Goal: Transaction & Acquisition: Purchase product/service

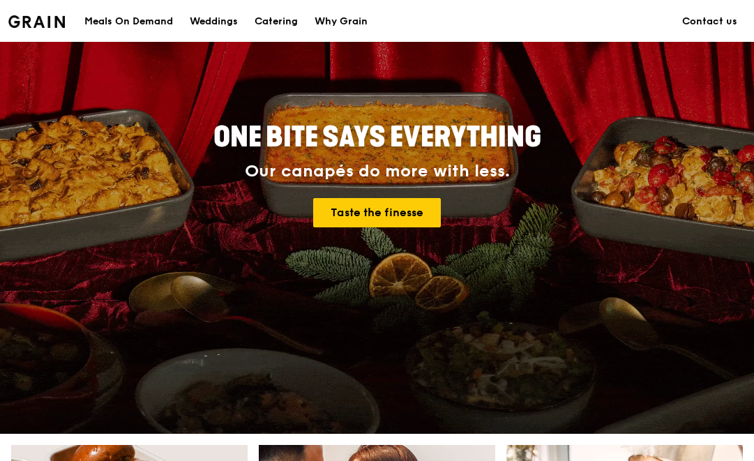
scroll to position [189, 0]
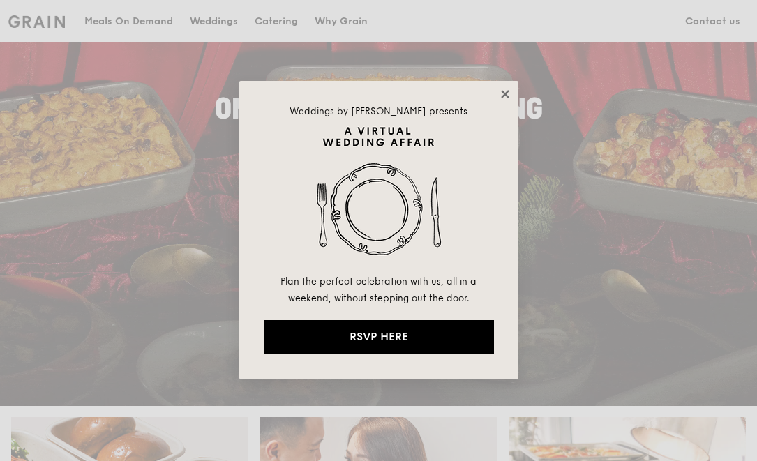
click at [502, 96] on icon at bounding box center [505, 94] width 8 height 8
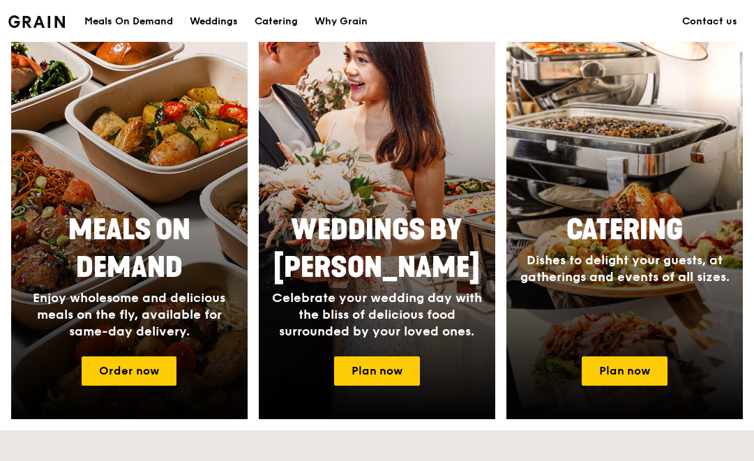
scroll to position [593, 0]
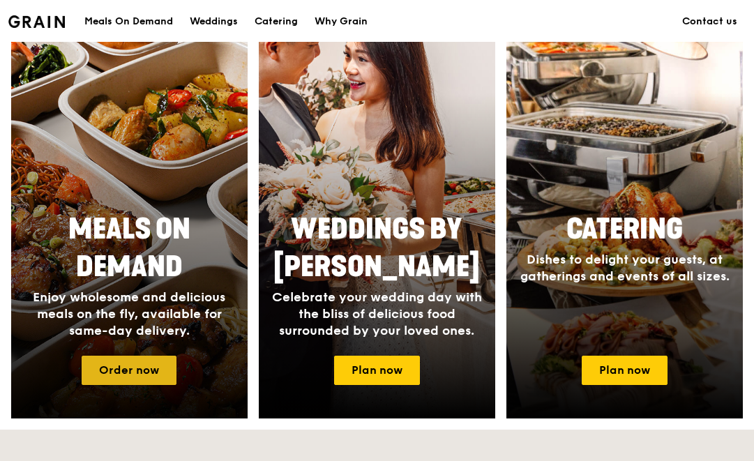
click at [97, 369] on link "Order now" at bounding box center [129, 370] width 95 height 29
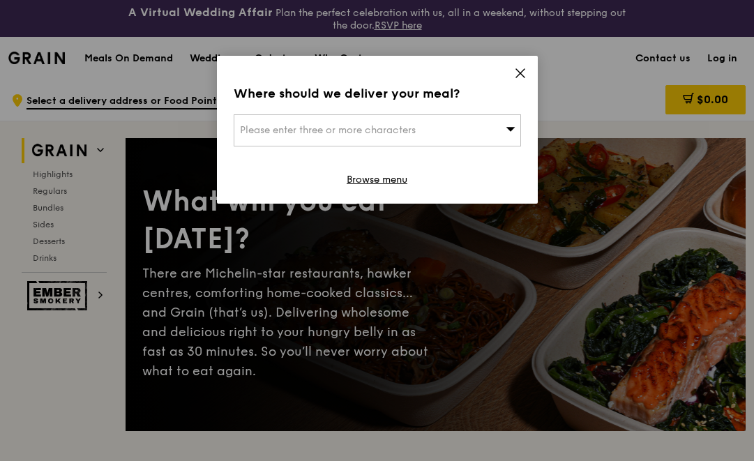
click at [519, 71] on icon at bounding box center [520, 73] width 13 height 13
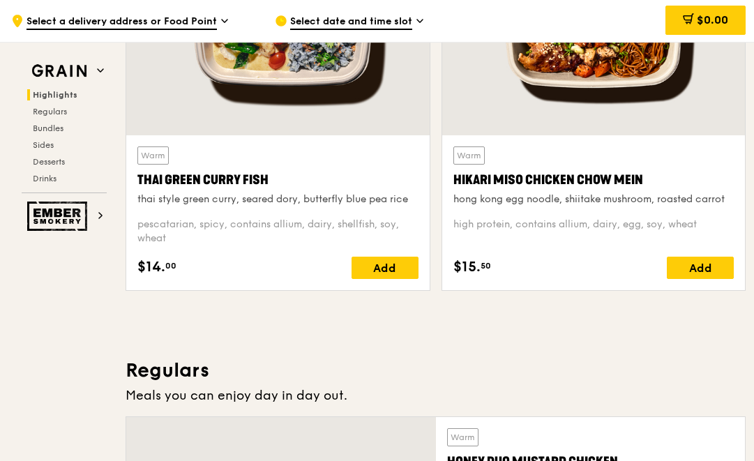
scroll to position [660, 0]
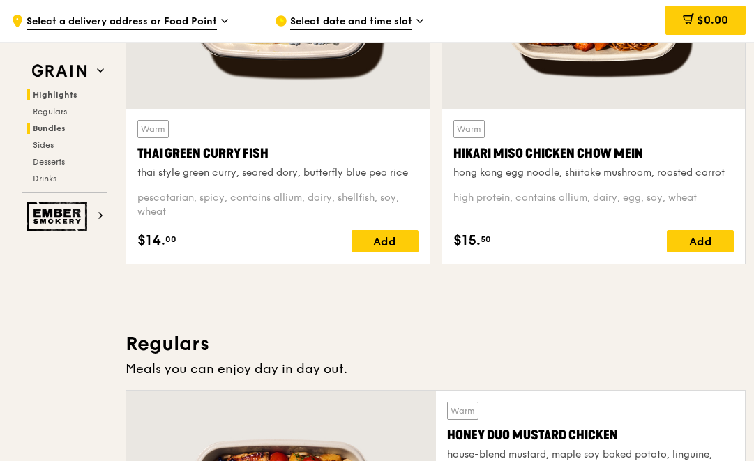
click at [61, 128] on span "Bundles" at bounding box center [49, 128] width 33 height 10
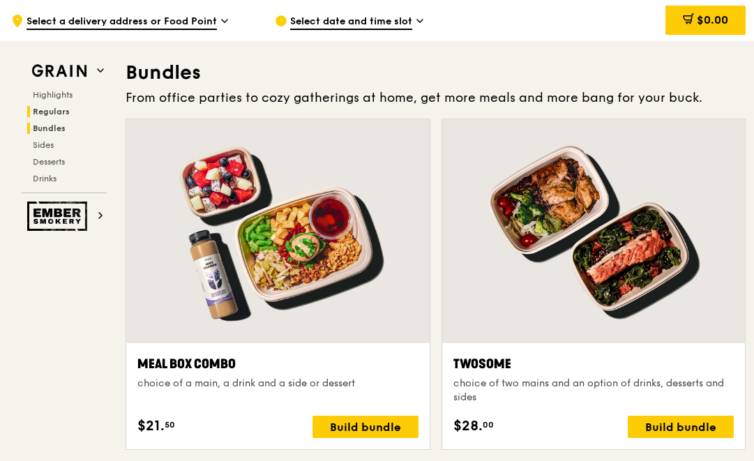
scroll to position [2031, 0]
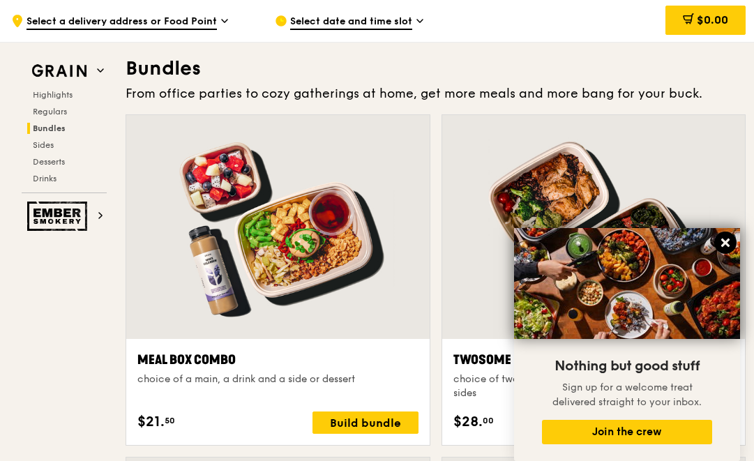
click at [731, 241] on button at bounding box center [725, 243] width 22 height 22
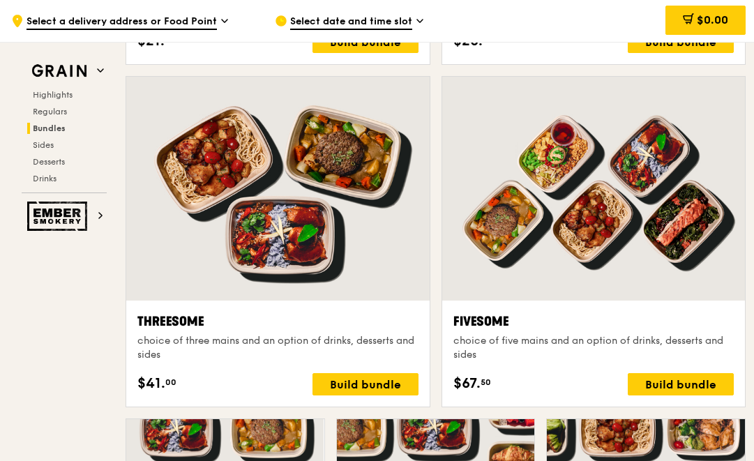
scroll to position [2411, 0]
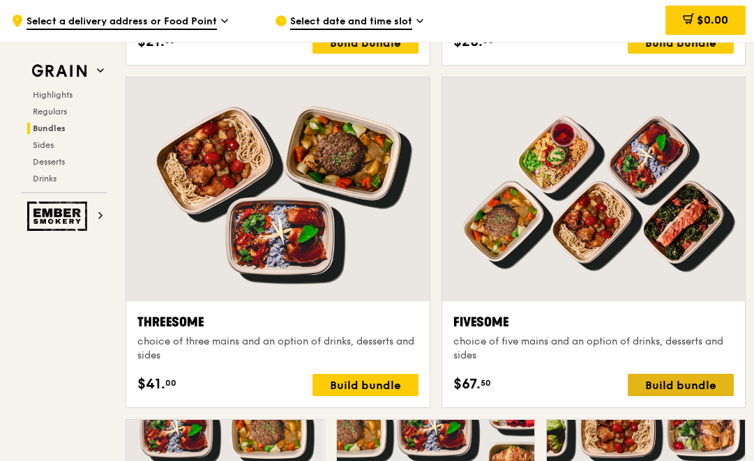
click at [649, 378] on div "Build bundle" at bounding box center [681, 385] width 106 height 22
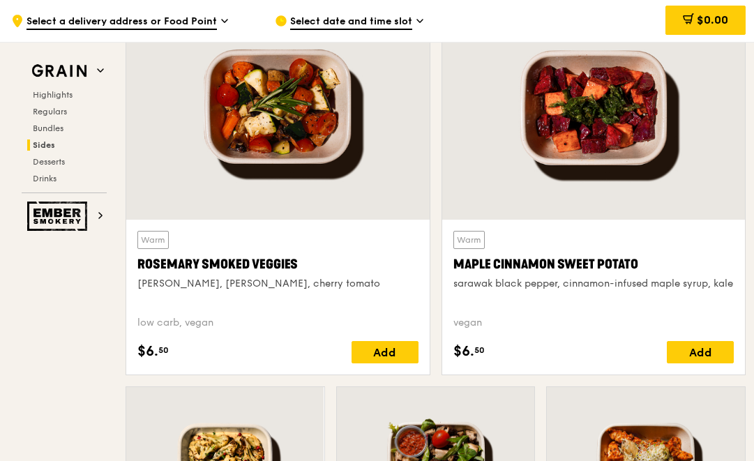
scroll to position [3255, 0]
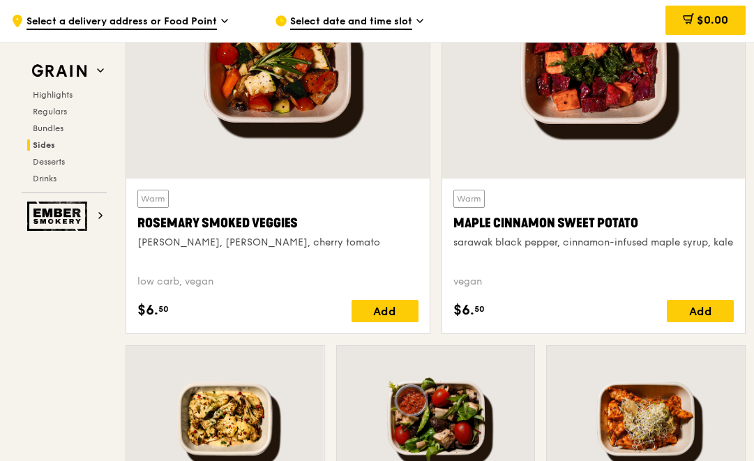
click at [352, 31] on div "Select date and time slot" at bounding box center [395, 21] width 241 height 42
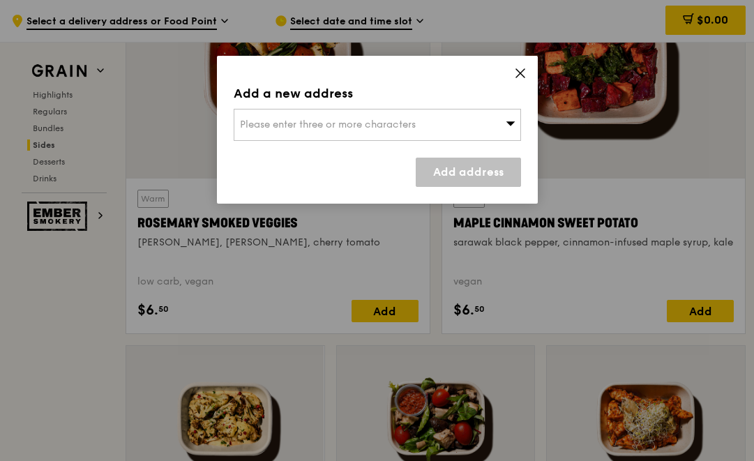
click at [352, 31] on div "Add a new address Please enter three or more characters Add address" at bounding box center [377, 230] width 754 height 461
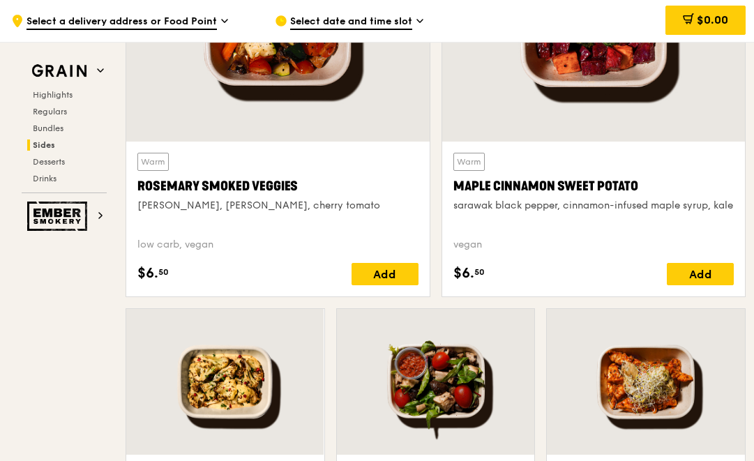
scroll to position [3505, 0]
